Goal: Navigation & Orientation: Find specific page/section

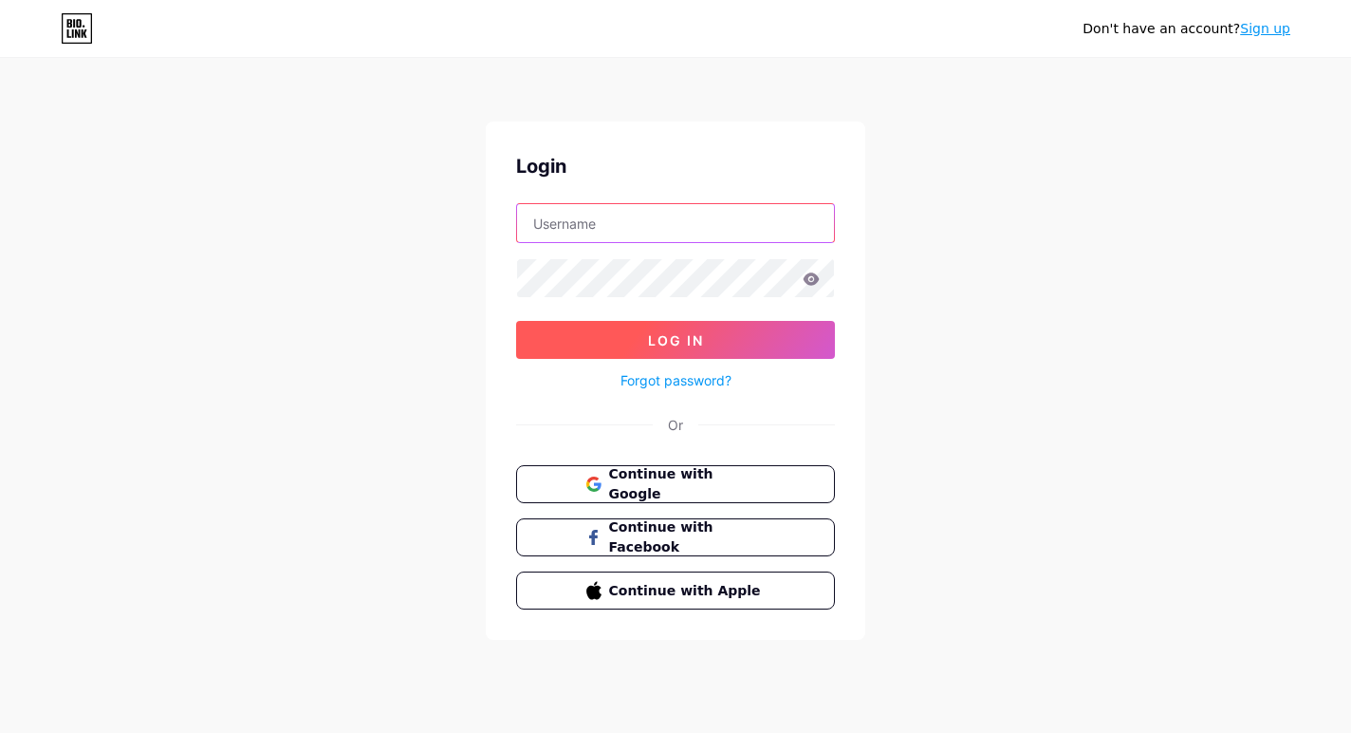
type input "abyg"
click at [692, 343] on span "Log In" at bounding box center [676, 340] width 56 height 16
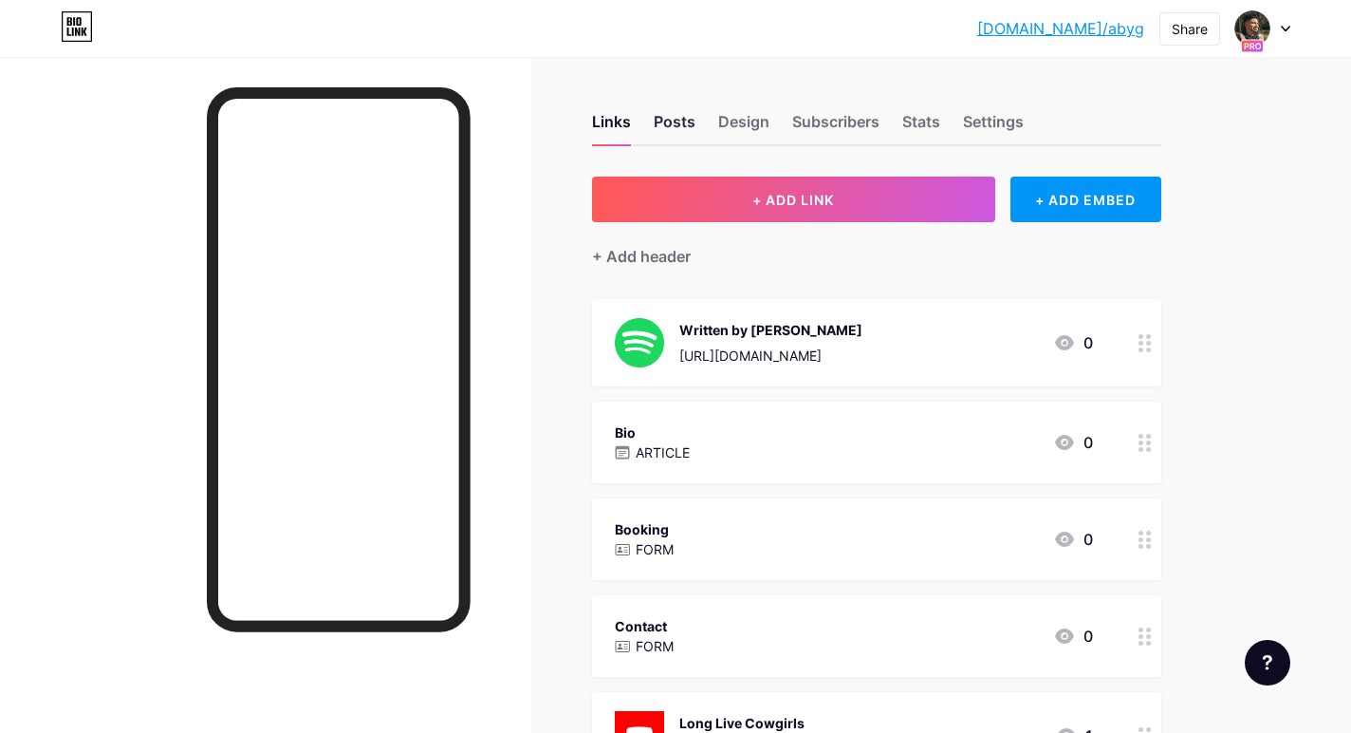
click at [680, 117] on div "Posts" at bounding box center [675, 127] width 42 height 34
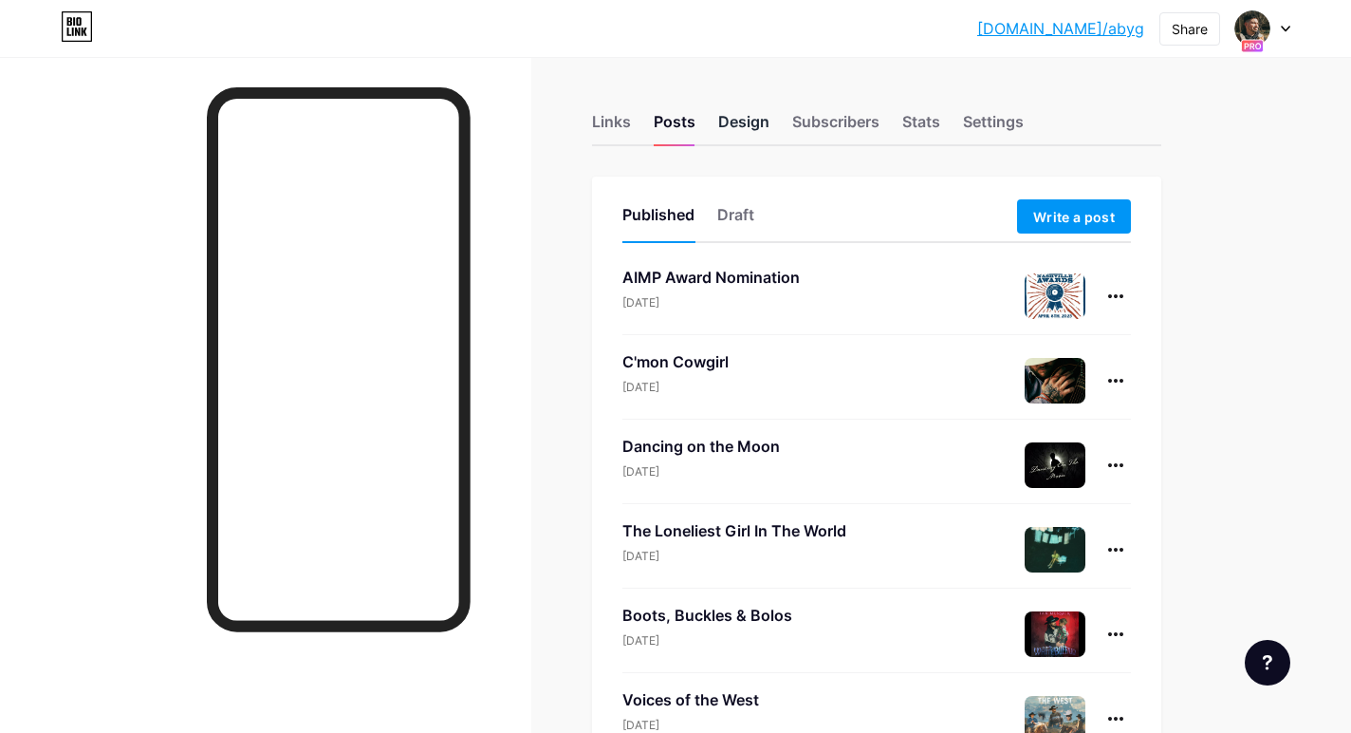
click at [754, 121] on div "Design" at bounding box center [743, 127] width 51 height 34
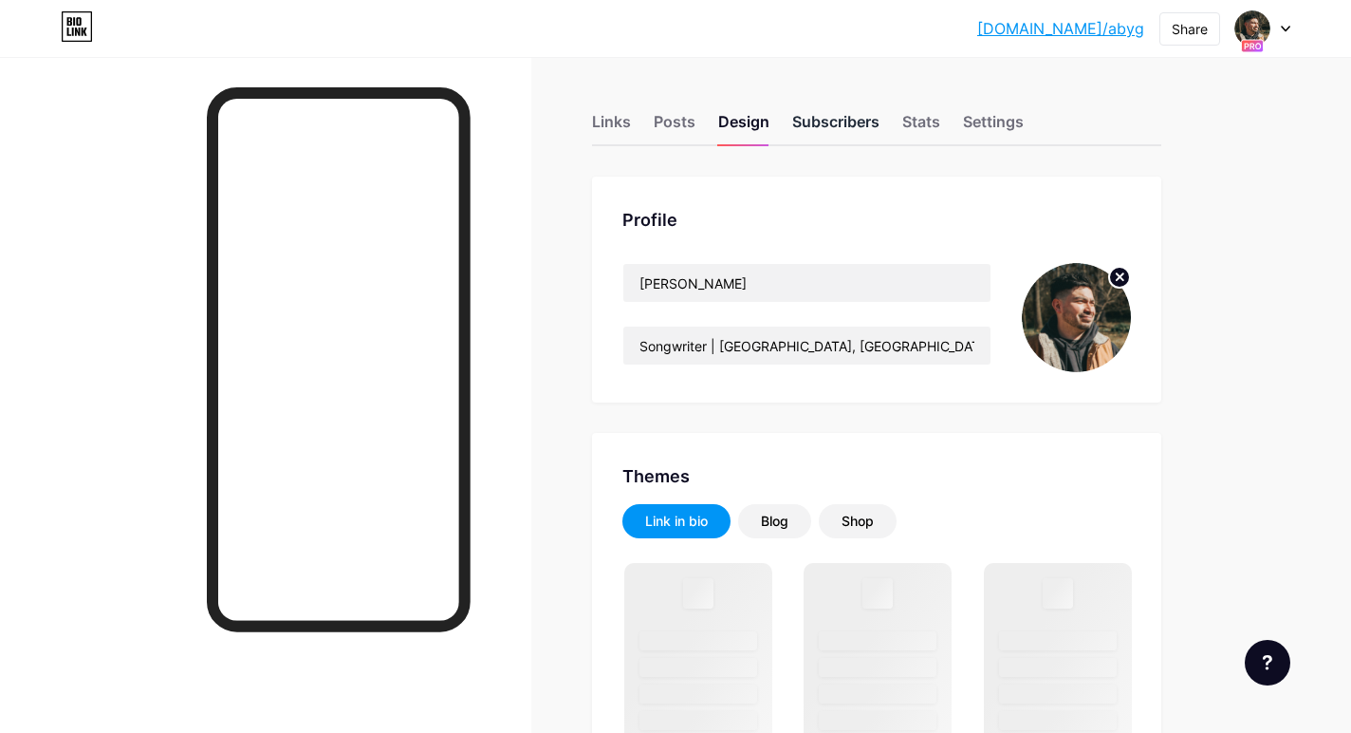
click at [854, 122] on div "Subscribers" at bounding box center [835, 127] width 87 height 34
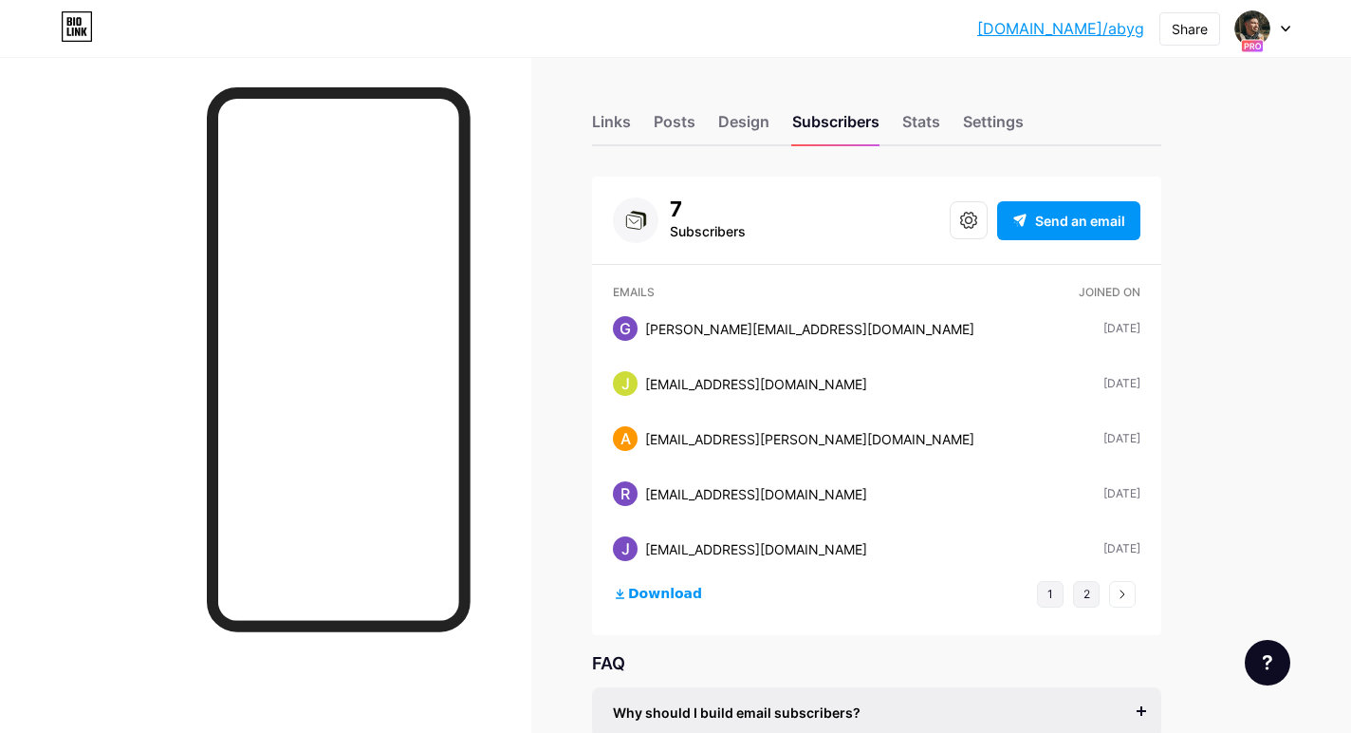
click at [1082, 600] on button "2" at bounding box center [1086, 594] width 27 height 27
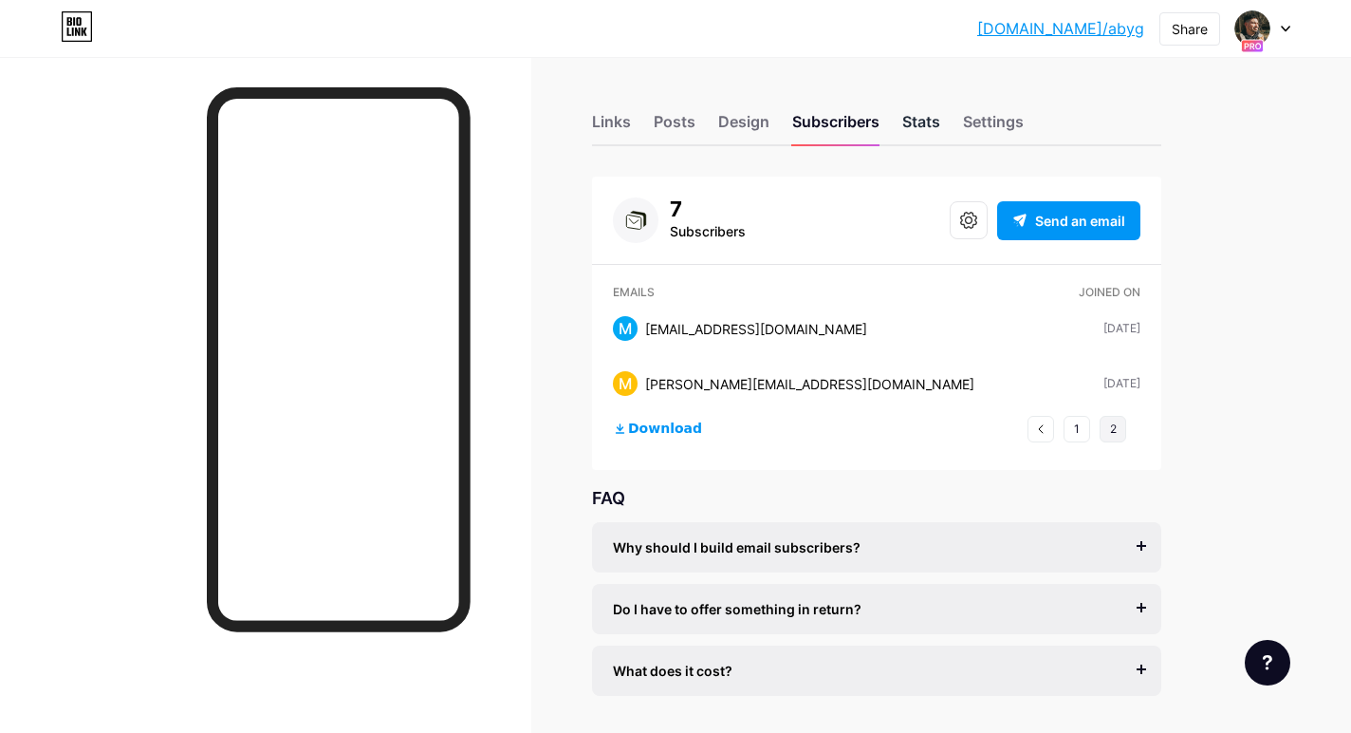
click at [913, 122] on div "Stats" at bounding box center [921, 127] width 38 height 34
